Goal: Task Accomplishment & Management: Manage account settings

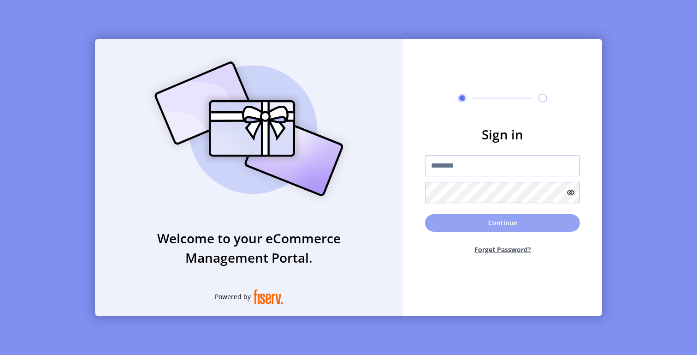
type input "**********"
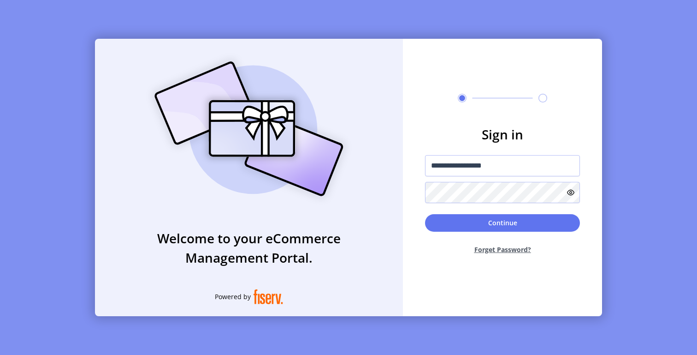
click at [487, 221] on button "Continue" at bounding box center [502, 223] width 155 height 18
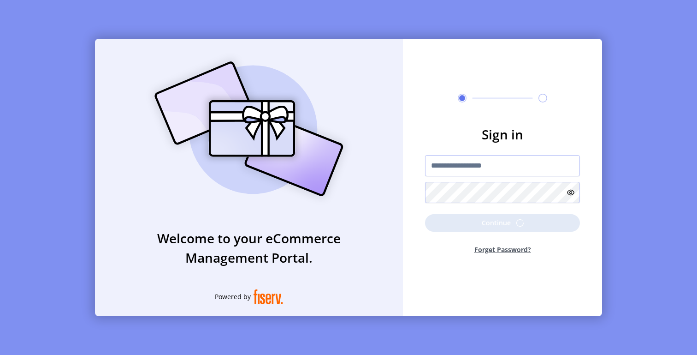
click at [306, 246] on h3 "Welcome to your eCommerce Management Portal." at bounding box center [249, 247] width 308 height 39
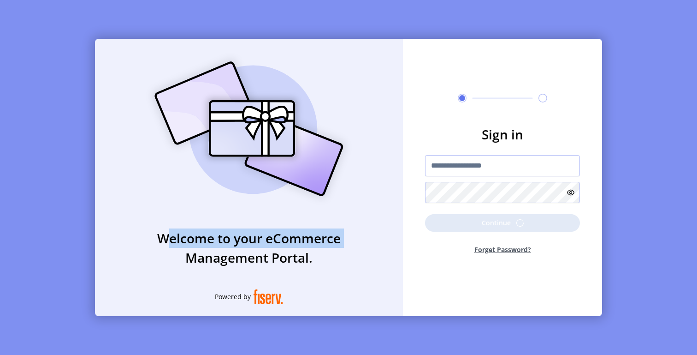
click at [306, 246] on h3 "Welcome to your eCommerce Management Portal." at bounding box center [249, 247] width 308 height 39
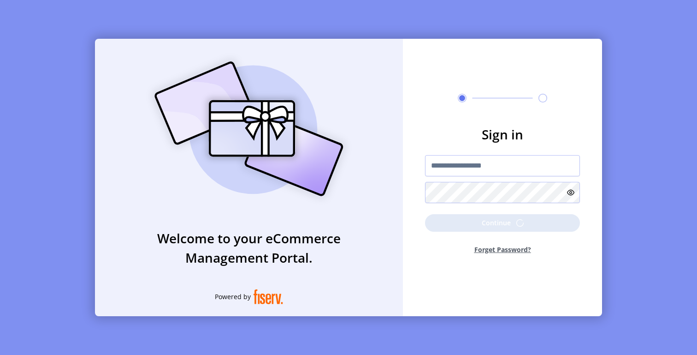
click at [293, 248] on h3 "Welcome to your eCommerce Management Portal." at bounding box center [249, 247] width 308 height 39
click at [293, 247] on h3 "Welcome to your eCommerce Management Portal." at bounding box center [249, 247] width 308 height 39
click at [296, 236] on h3 "Welcome to your eCommerce Management Portal." at bounding box center [249, 247] width 308 height 39
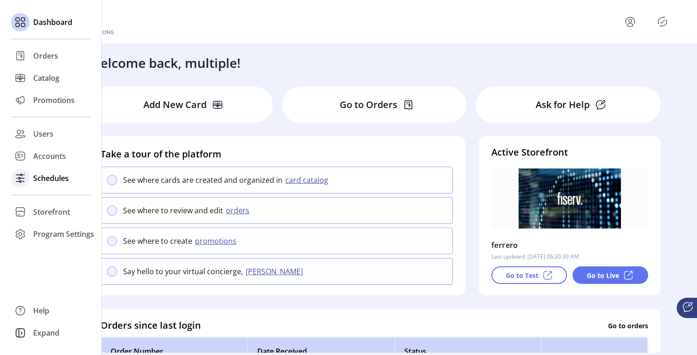
click at [54, 174] on span "Schedules" at bounding box center [51, 177] width 36 height 11
click at [55, 179] on span "Schedules" at bounding box center [51, 177] width 36 height 11
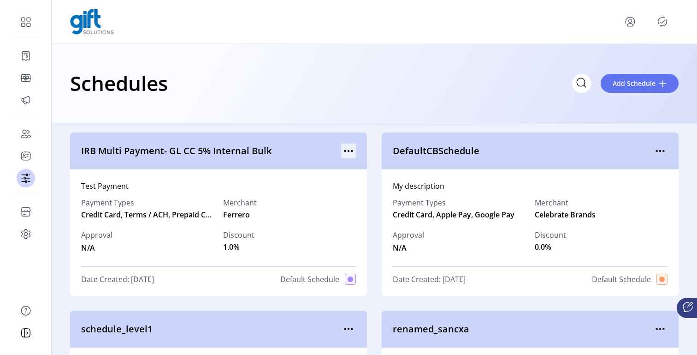
click at [349, 148] on icon "menu" at bounding box center [348, 150] width 15 height 15
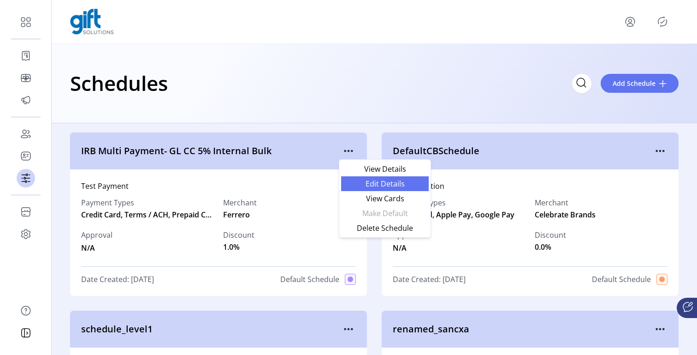
click at [397, 185] on span "Edit Details" at bounding box center [385, 183] width 77 height 7
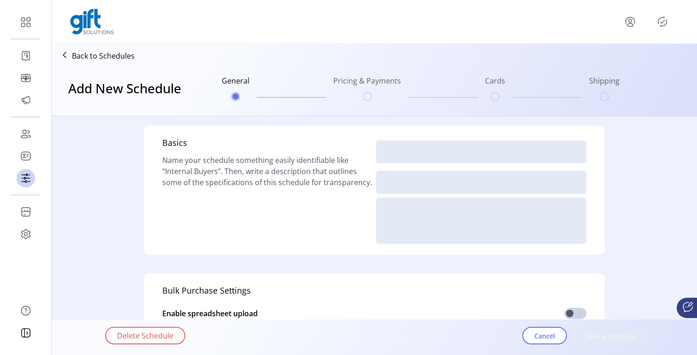
click at [651, 213] on div "Basics Name your schedule something easily identifiable like “Internal Buyers”.…" at bounding box center [374, 340] width 590 height 449
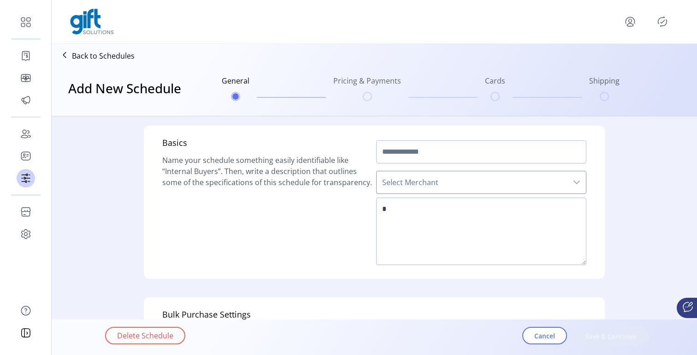
click at [638, 275] on div "Basics Name your schedule something easily identifiable like “Internal Buyers”.…" at bounding box center [374, 352] width 590 height 473
type input "**********"
type textarea "**********"
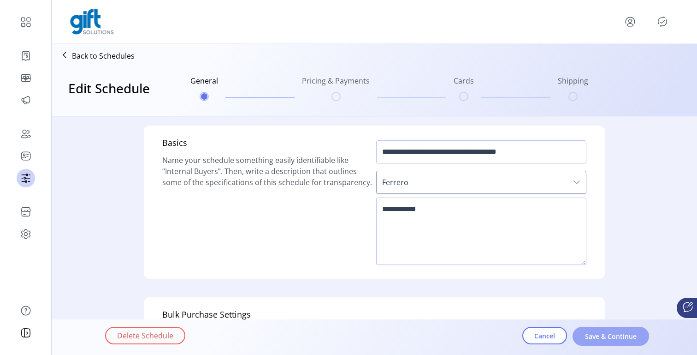
click at [622, 336] on span "Save & Continue" at bounding box center [611, 336] width 53 height 10
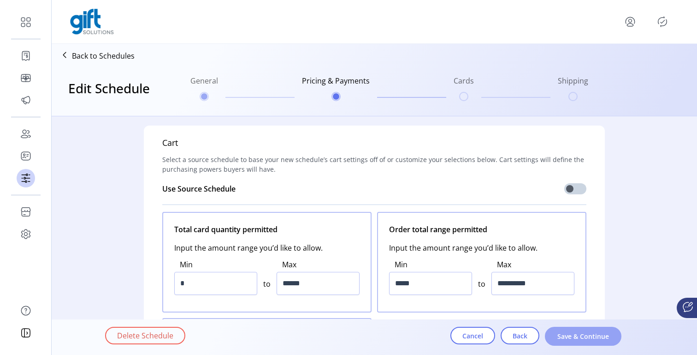
click at [606, 336] on span "Save & Continue" at bounding box center [583, 336] width 53 height 10
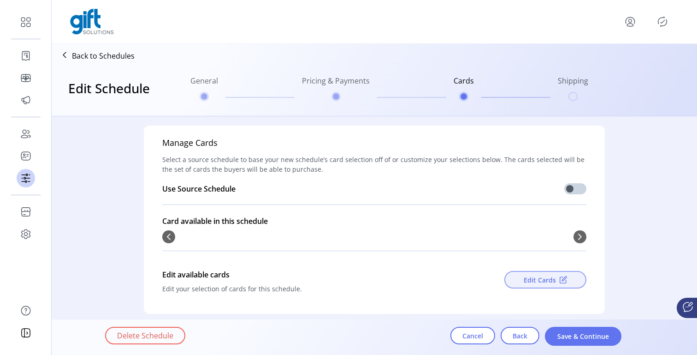
click at [548, 273] on button "Edit Cards" at bounding box center [546, 280] width 82 height 18
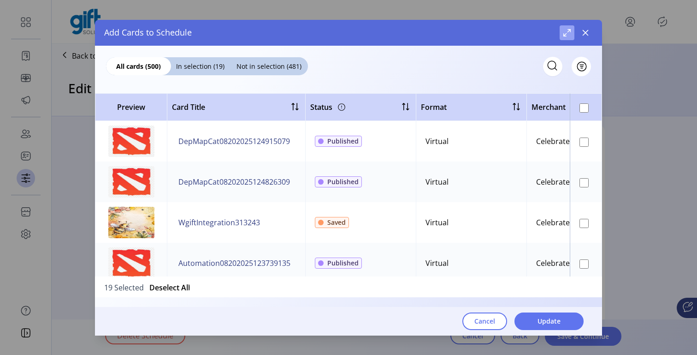
click at [565, 37] on button "Maximize" at bounding box center [567, 32] width 15 height 15
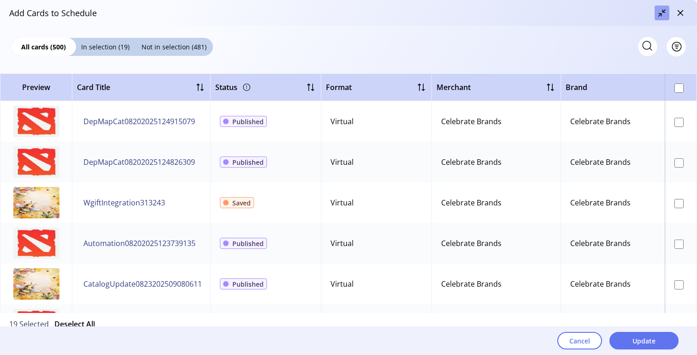
click at [665, 10] on span "Maximize" at bounding box center [662, 12] width 7 height 7
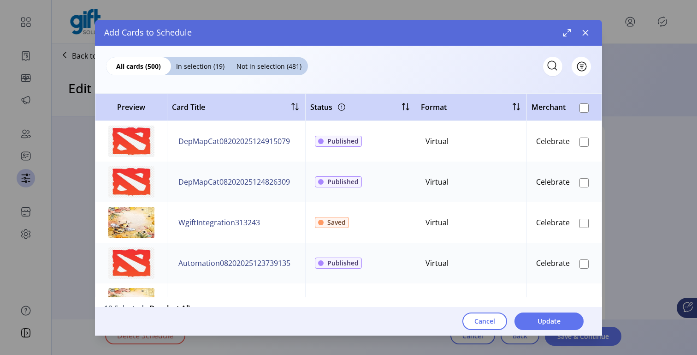
click at [596, 25] on div "Add Cards to Schedule" at bounding box center [348, 33] width 507 height 26
click at [584, 33] on icon "button" at bounding box center [585, 32] width 7 height 7
